Goal: Task Accomplishment & Management: Use online tool/utility

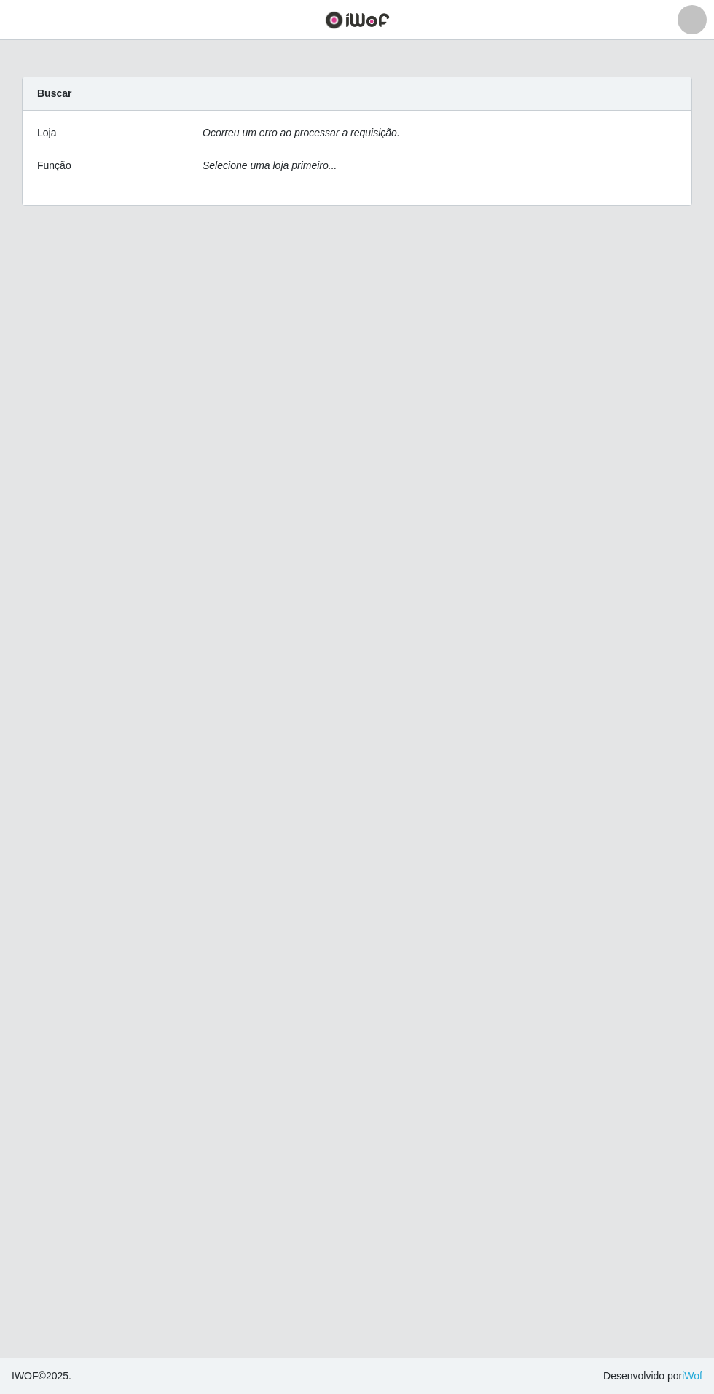
click at [666, 127] on div "Ocorreu um erro ao processar a requisição." at bounding box center [440, 135] width 496 height 21
click at [653, 154] on div "Loja Ocorreu um erro ao processar a requisição. Função Selecione uma loja prime…" at bounding box center [357, 158] width 669 height 95
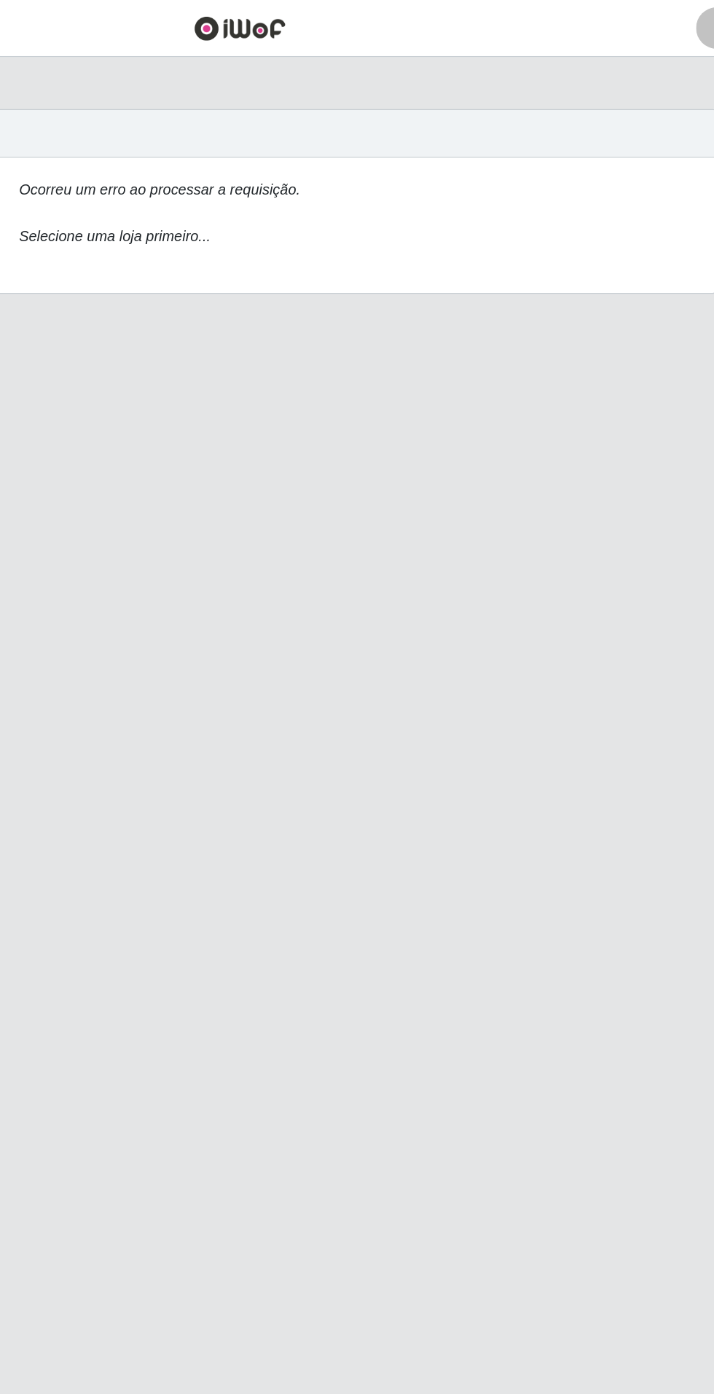
click at [634, 134] on div "Ocorreu um erro ao processar a requisição." at bounding box center [440, 135] width 496 height 21
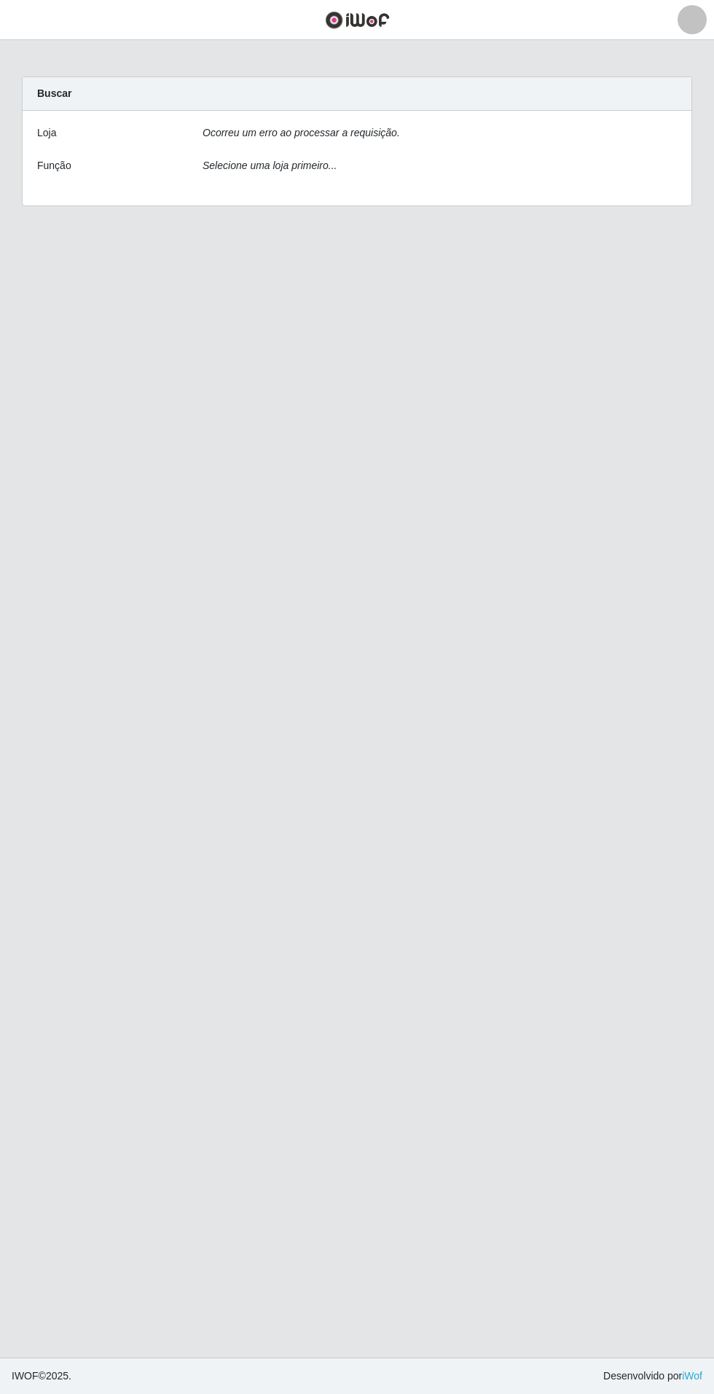
click at [671, 137] on div "Ocorreu um erro ao processar a requisição." at bounding box center [440, 135] width 496 height 21
click at [339, 156] on div "Loja Ocorreu um erro ao processar a requisição. Função Selecione uma loja prime…" at bounding box center [357, 158] width 669 height 95
click at [464, 130] on div "Ocorreu um erro ao processar a requisição." at bounding box center [440, 135] width 496 height 21
click at [292, 152] on div "Loja Ocorreu um erro ao processar a requisição. Função Selecione uma loja prime…" at bounding box center [357, 158] width 669 height 95
click at [656, 127] on div "Ocorreu um erro ao processar a requisição." at bounding box center [440, 135] width 496 height 21
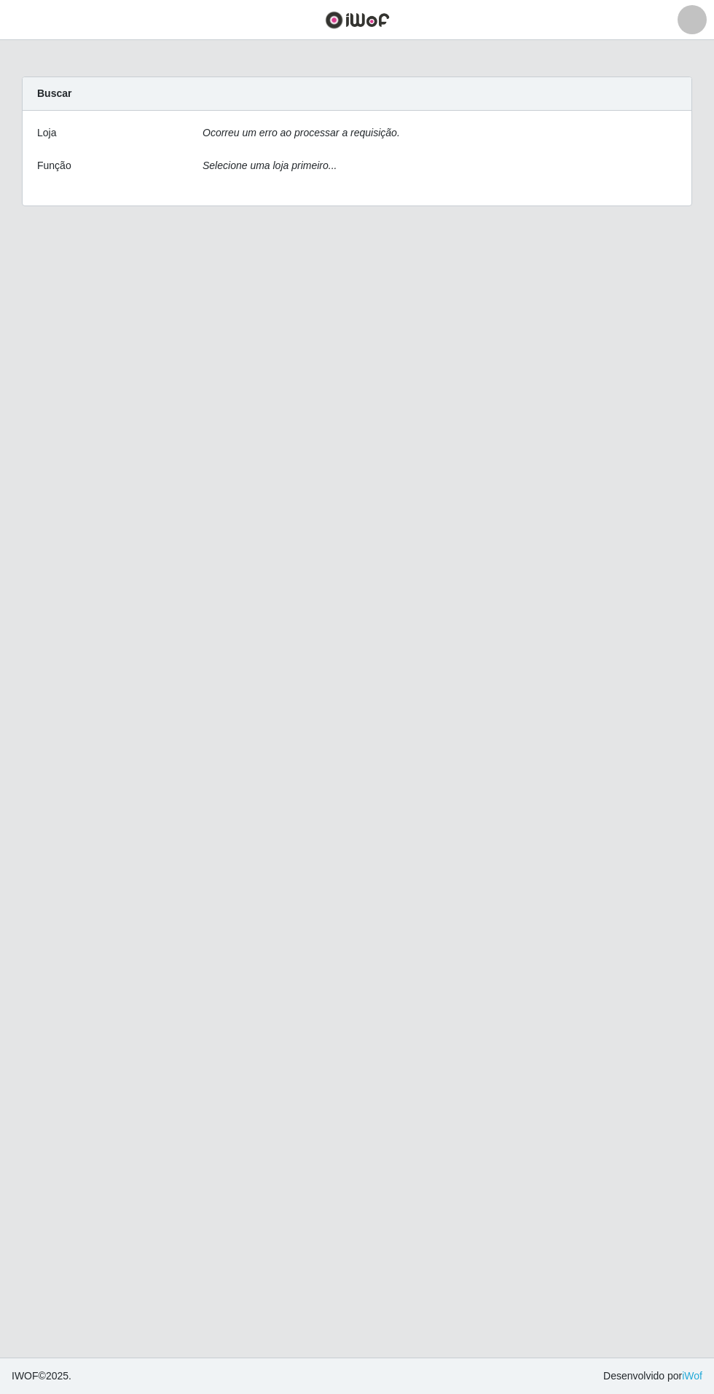
click at [649, 156] on div "Loja Ocorreu um erro ao processar a requisição. Função Selecione uma loja prime…" at bounding box center [357, 158] width 669 height 95
click at [640, 135] on select "[Selecione...] Atacado Vem - Loja 31 São Francisco" at bounding box center [440, 137] width 474 height 25
select select "437"
click at [203, 125] on select "[Selecione...] Atacado Vem - Loja 31 São Francisco" at bounding box center [440, 137] width 474 height 25
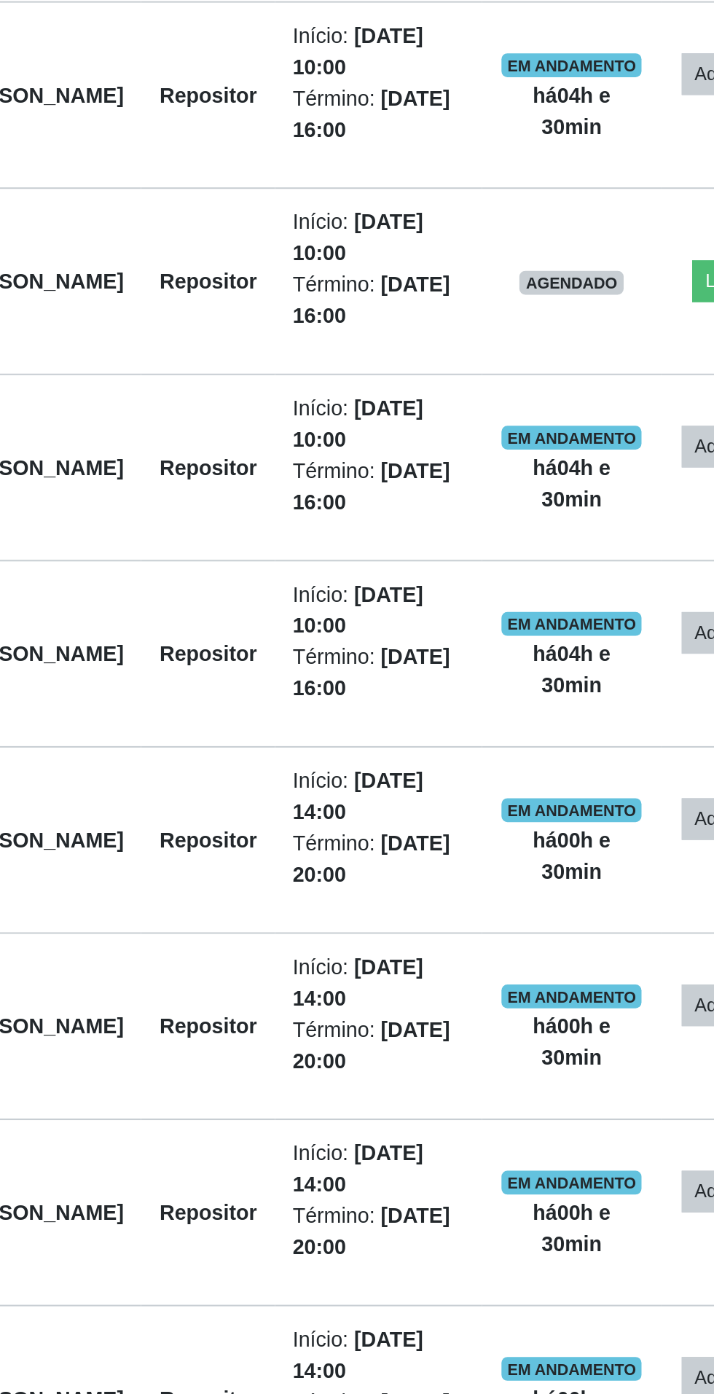
scroll to position [27, 0]
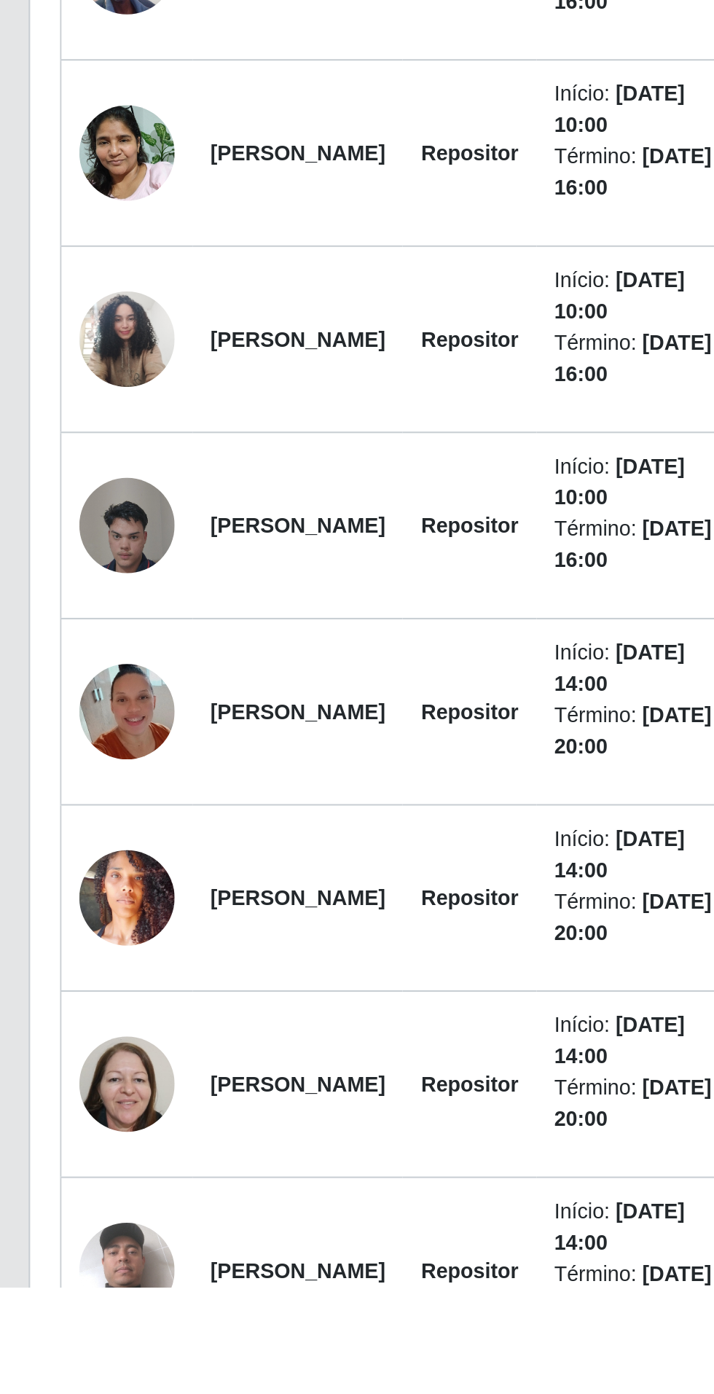
click at [66, 1377] on img at bounding box center [70, 1385] width 47 height 83
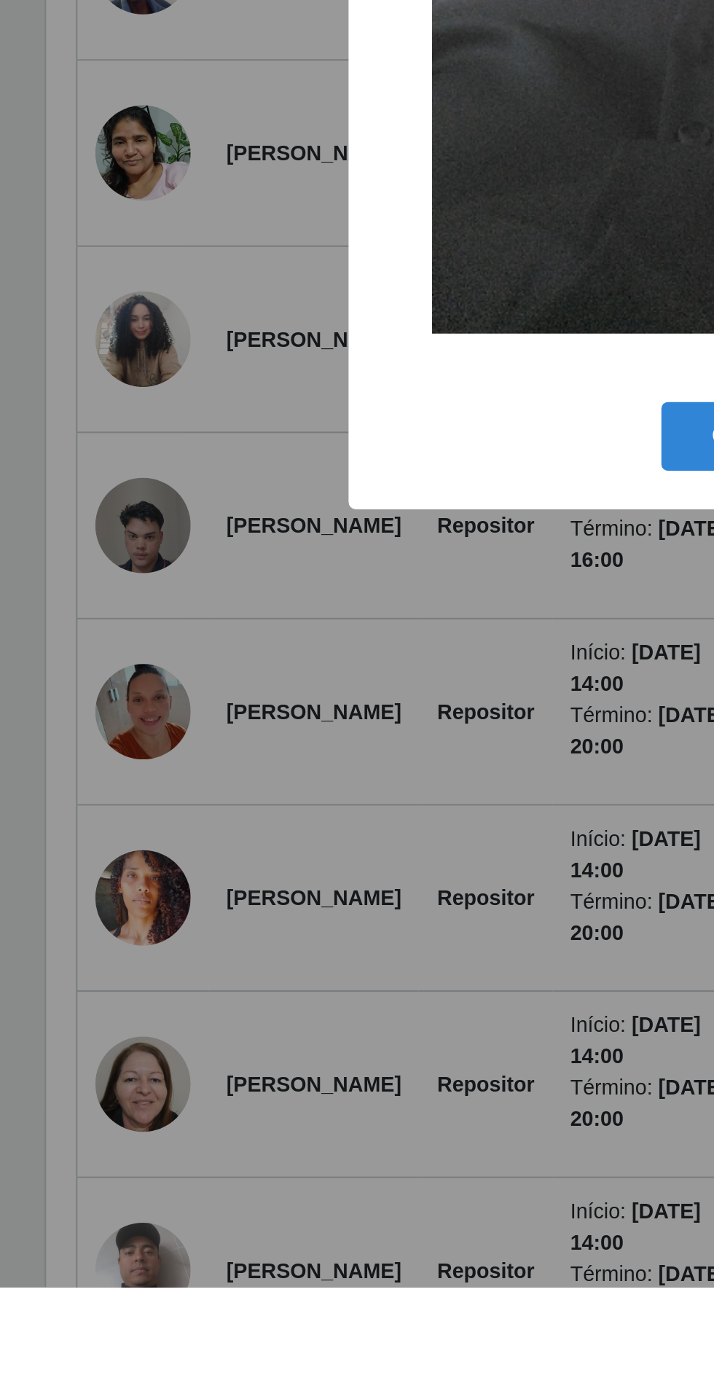
click at [193, 1332] on div "× OK Cancel" at bounding box center [357, 697] width 714 height 1394
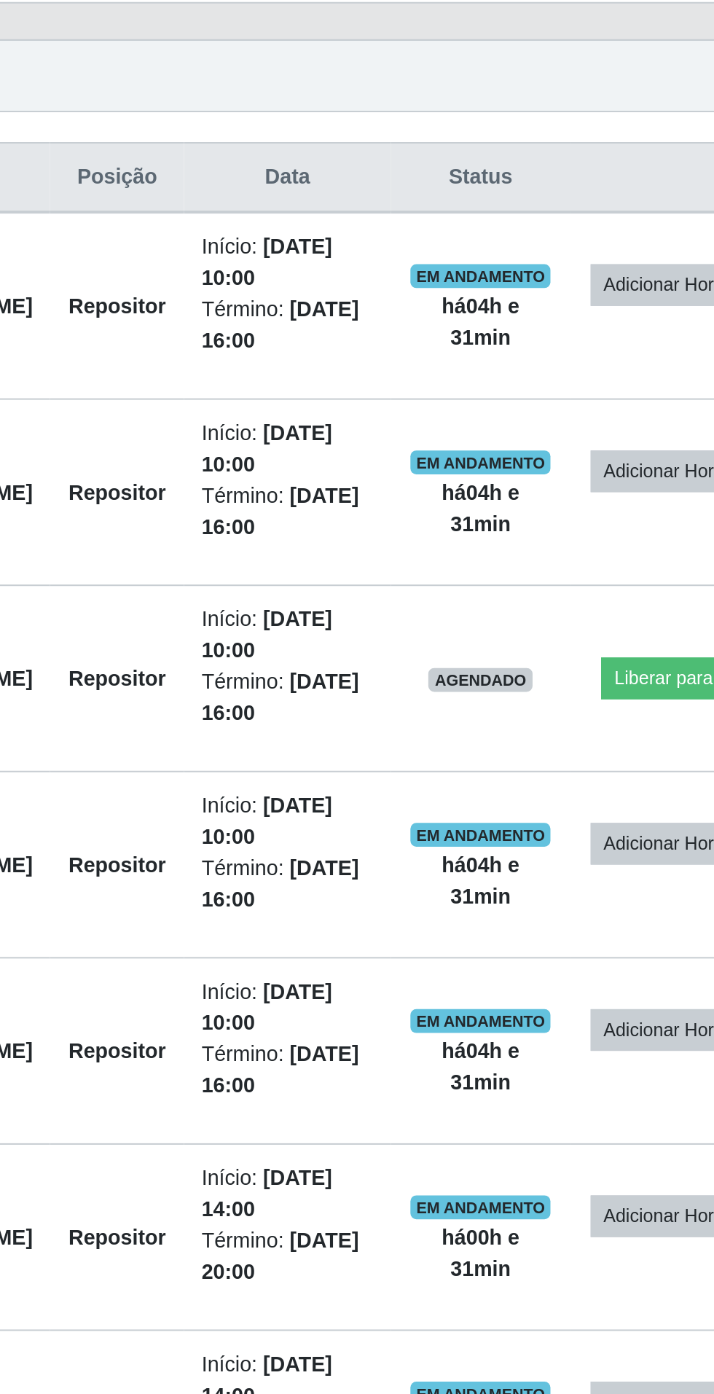
scroll to position [111, 0]
